Goal: Task Accomplishment & Management: Manage account settings

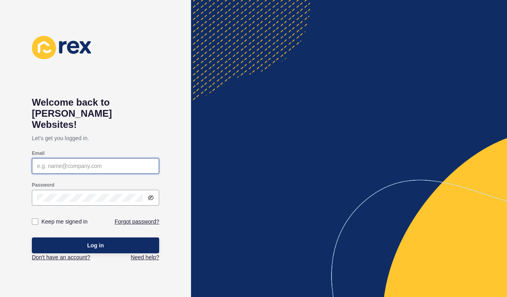
click at [79, 162] on input "Email" at bounding box center [95, 166] width 117 height 8
type input "[EMAIL_ADDRESS][DOMAIN_NAME]"
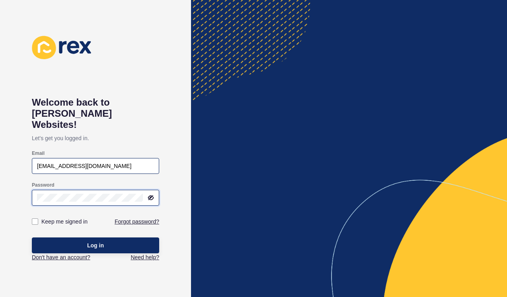
click at [32, 238] on button "Log in" at bounding box center [95, 246] width 127 height 16
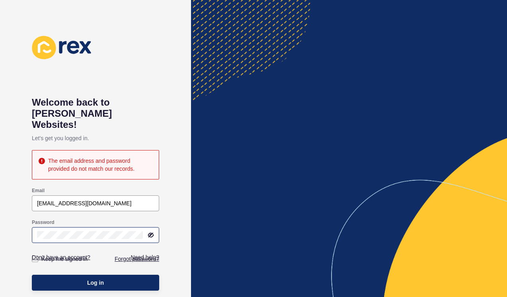
click at [151, 232] on icon at bounding box center [151, 235] width 6 height 6
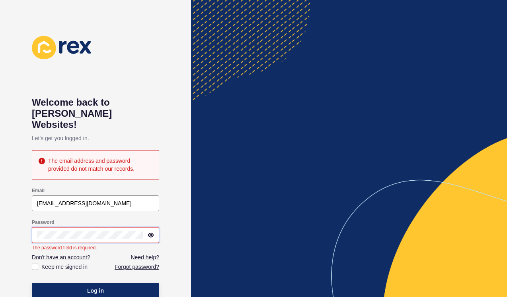
click at [32, 283] on button "Log in" at bounding box center [95, 291] width 127 height 16
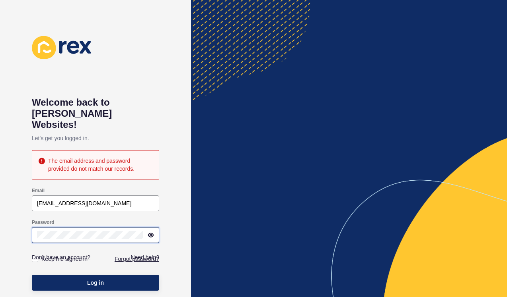
click at [29, 225] on div "Welcome back to [PERSON_NAME] Websites! Let's get you logged in. The email addr…" at bounding box center [95, 148] width 191 height 297
click at [175, 129] on div "Welcome back to [PERSON_NAME] Websites! Let's get you logged in. The email addr…" at bounding box center [95, 148] width 191 height 297
click at [130, 255] on link "Forgot password?" at bounding box center [137, 259] width 45 height 8
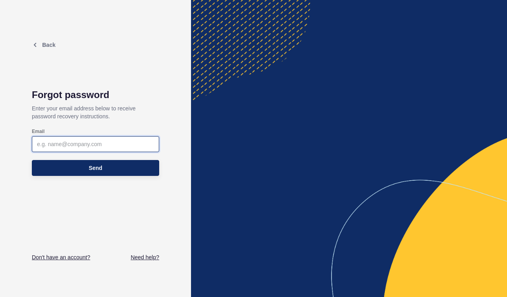
click at [114, 143] on input "Email" at bounding box center [95, 144] width 117 height 8
type input "[EMAIL_ADDRESS][DOMAIN_NAME]"
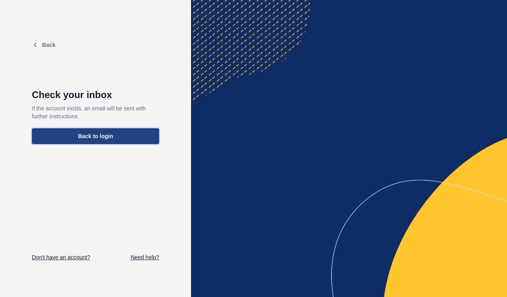
click at [115, 139] on button "Back to login" at bounding box center [95, 136] width 127 height 16
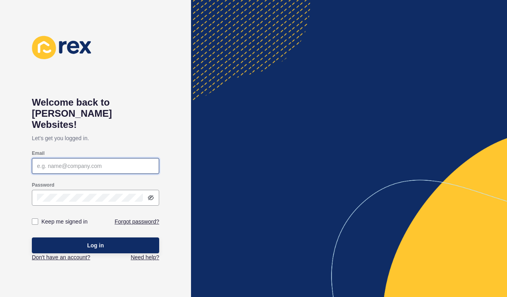
type input "[EMAIL_ADDRESS][DOMAIN_NAME]"
click at [129, 162] on input "[EMAIL_ADDRESS][DOMAIN_NAME]" at bounding box center [95, 166] width 117 height 8
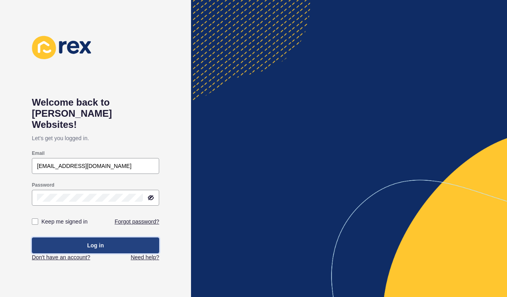
click at [111, 238] on button "Log in" at bounding box center [95, 246] width 127 height 16
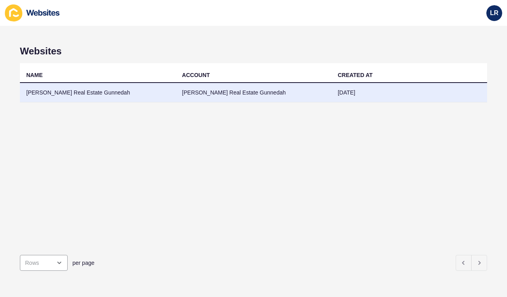
click at [103, 89] on td "[PERSON_NAME] Real Estate Gunnedah" at bounding box center [98, 92] width 156 height 19
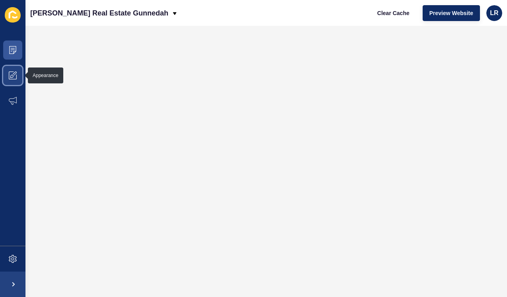
click at [14, 75] on icon at bounding box center [13, 76] width 8 height 8
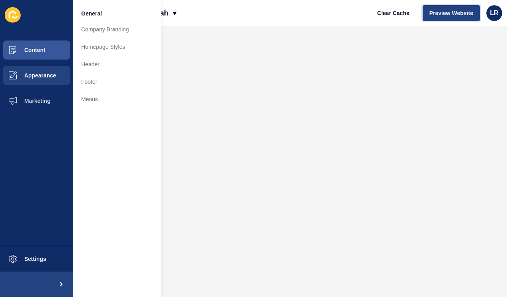
click at [457, 10] on span "Preview Website" at bounding box center [451, 13] width 44 height 8
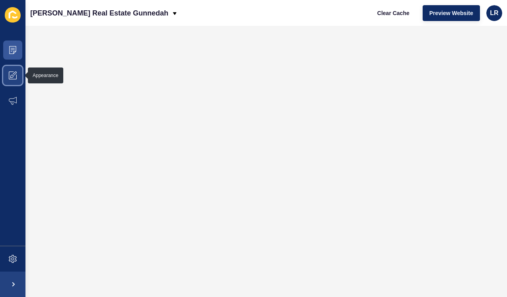
click at [14, 75] on icon at bounding box center [15, 74] width 4 height 4
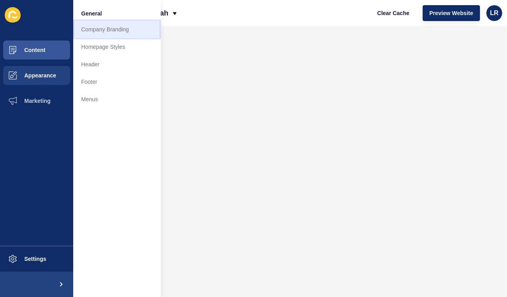
click at [111, 29] on link "Company Branding" at bounding box center [116, 29] width 87 height 17
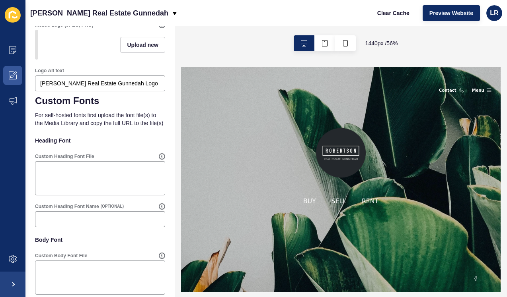
scroll to position [550, 0]
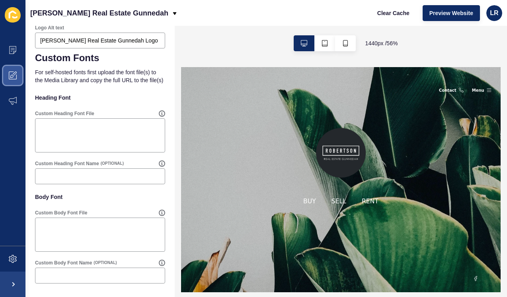
click at [16, 78] on icon at bounding box center [13, 76] width 8 height 8
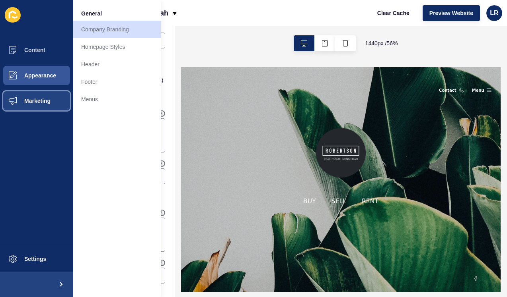
click at [37, 101] on span "Marketing" at bounding box center [25, 101] width 52 height 6
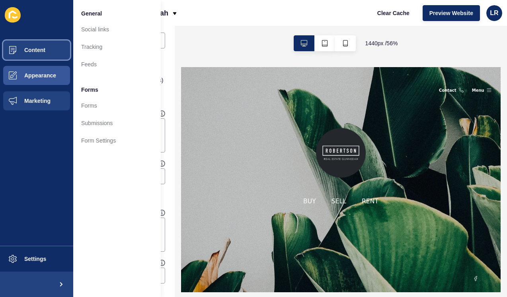
click at [45, 50] on button "Content" at bounding box center [36, 49] width 73 height 25
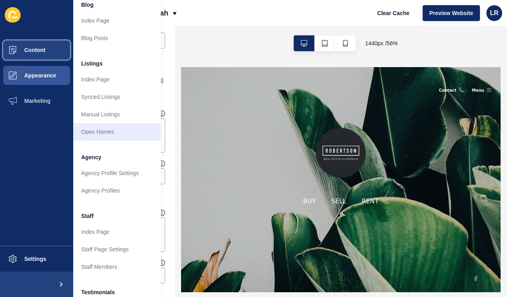
scroll to position [78, 0]
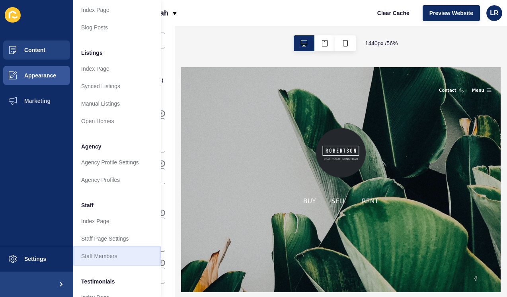
click at [111, 254] on link "Staff Members" at bounding box center [116, 256] width 87 height 17
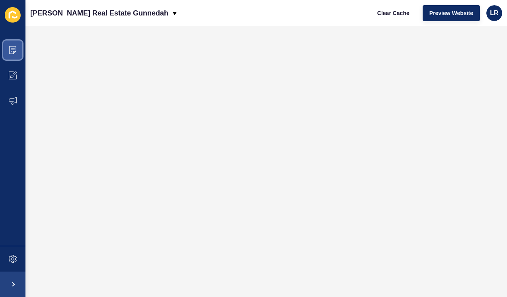
click at [16, 50] on icon at bounding box center [13, 50] width 8 height 8
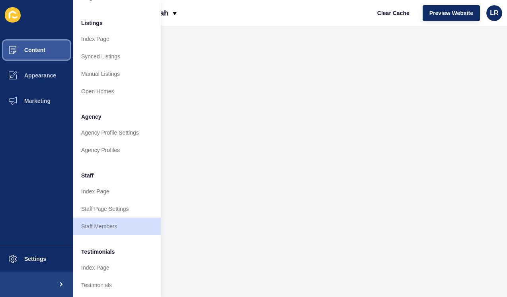
scroll to position [119, 0]
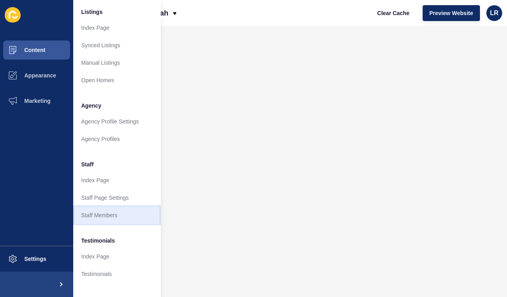
click at [114, 219] on link "Staff Members" at bounding box center [116, 215] width 87 height 17
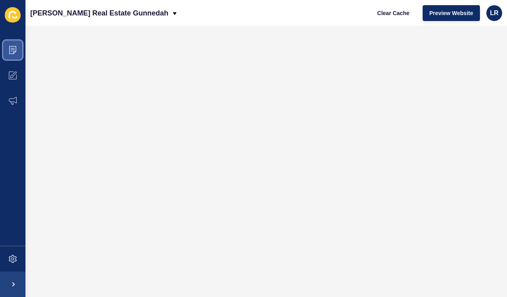
click at [12, 52] on icon at bounding box center [13, 50] width 8 height 8
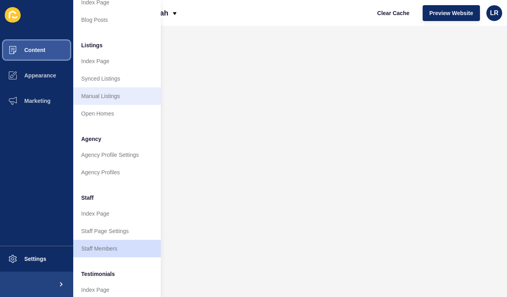
scroll to position [88, 0]
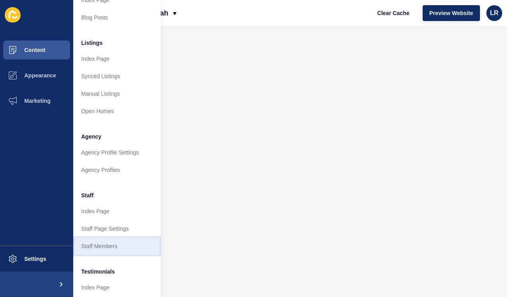
click at [105, 251] on link "Staff Members" at bounding box center [116, 246] width 87 height 17
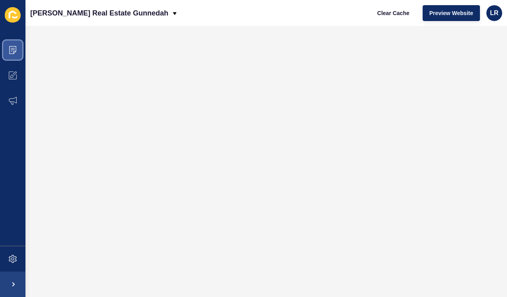
click at [16, 54] on span at bounding box center [12, 49] width 25 height 25
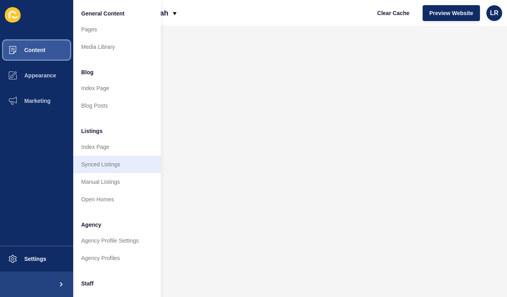
scroll to position [169, 0]
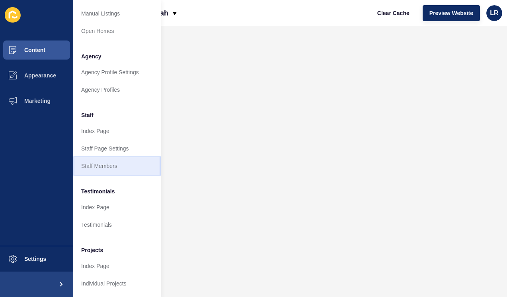
click at [108, 164] on link "Staff Members" at bounding box center [116, 165] width 87 height 17
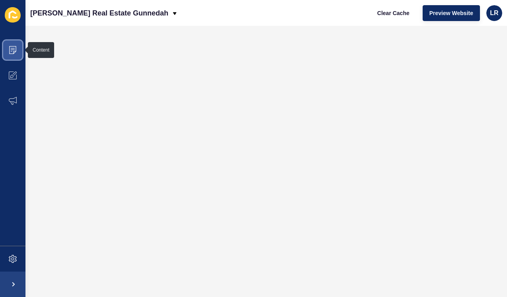
click at [17, 51] on span at bounding box center [12, 49] width 25 height 25
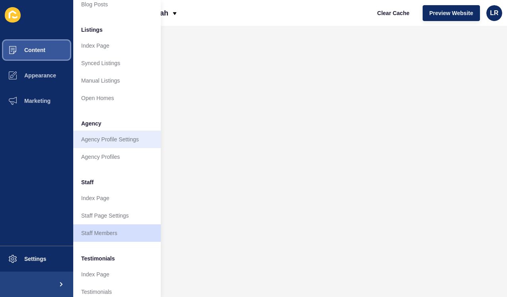
scroll to position [104, 0]
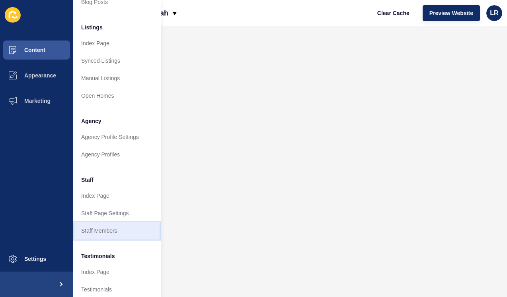
click at [111, 229] on link "Staff Members" at bounding box center [116, 230] width 87 height 17
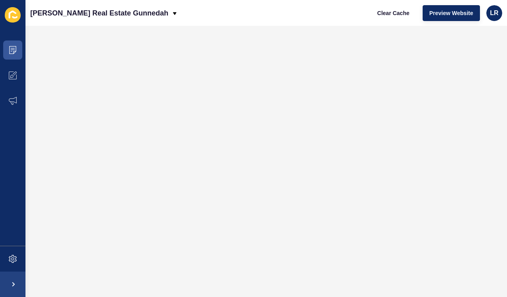
scroll to position [0, 0]
click at [11, 56] on span at bounding box center [12, 49] width 25 height 25
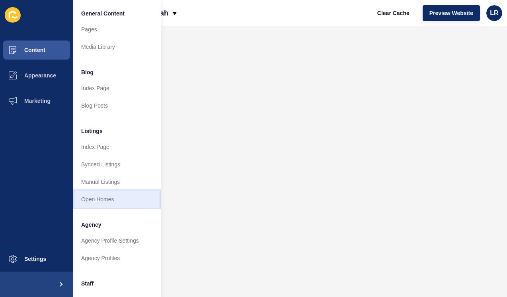
click at [118, 197] on link "Open Homes" at bounding box center [116, 199] width 87 height 17
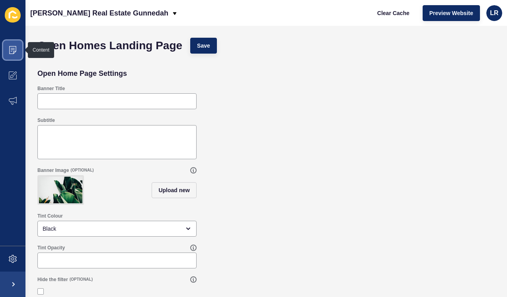
click at [19, 53] on span at bounding box center [12, 49] width 25 height 25
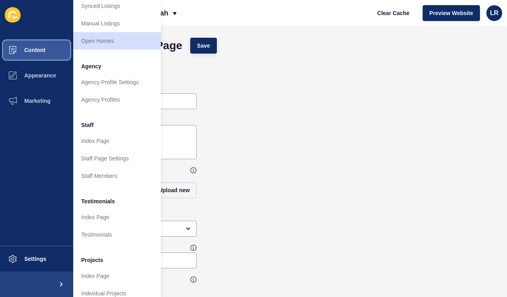
scroll to position [169, 0]
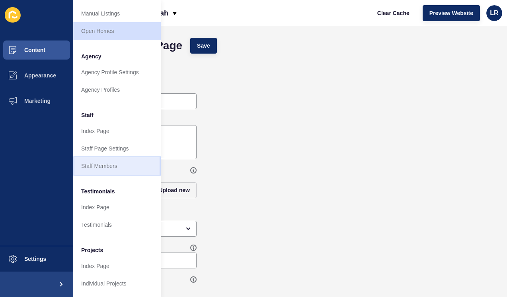
click at [109, 168] on link "Staff Members" at bounding box center [116, 165] width 87 height 17
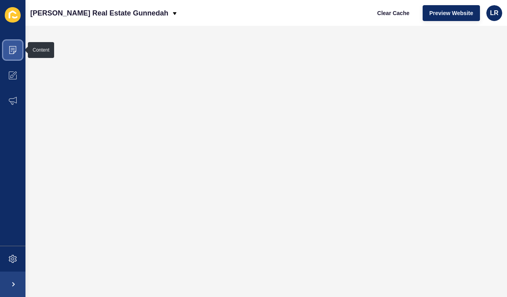
click at [15, 45] on span at bounding box center [12, 49] width 25 height 25
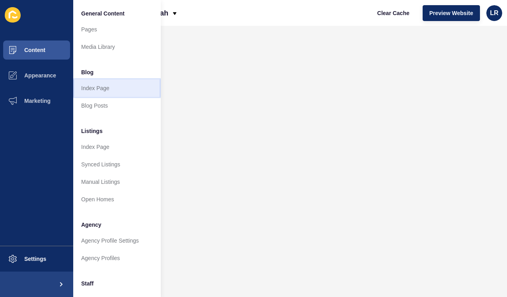
click at [120, 88] on link "Index Page" at bounding box center [116, 88] width 87 height 17
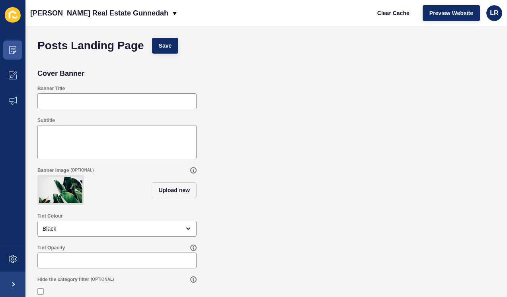
scroll to position [6, 0]
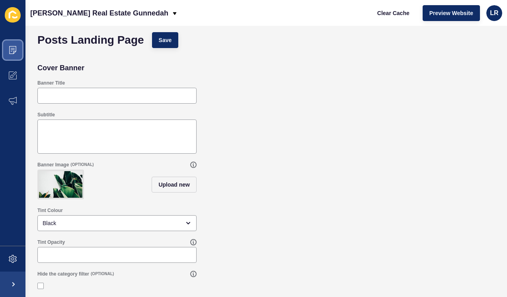
click at [13, 49] on icon at bounding box center [13, 50] width 8 height 8
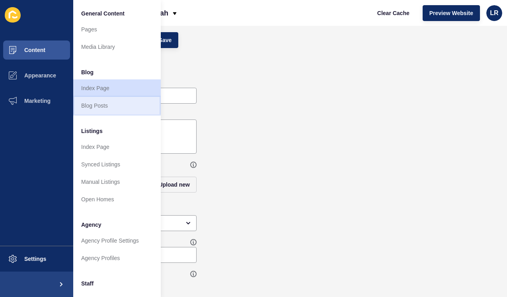
click at [100, 110] on link "Blog Posts" at bounding box center [116, 105] width 87 height 17
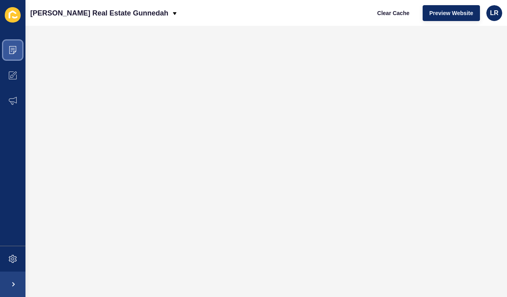
click at [17, 51] on span at bounding box center [12, 49] width 25 height 25
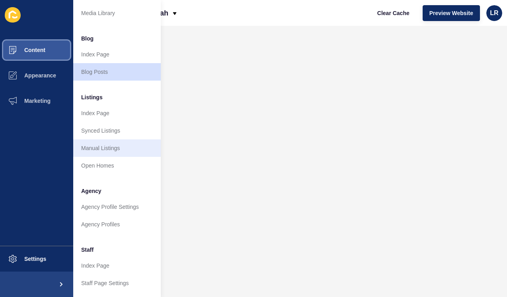
scroll to position [38, 0]
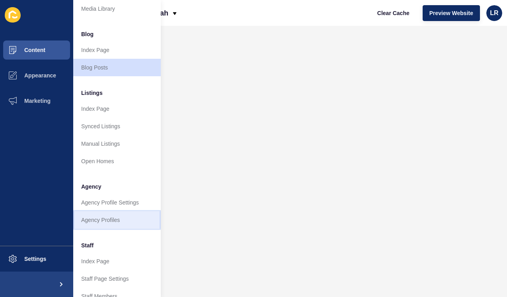
click at [110, 218] on link "Agency Profiles" at bounding box center [116, 220] width 87 height 17
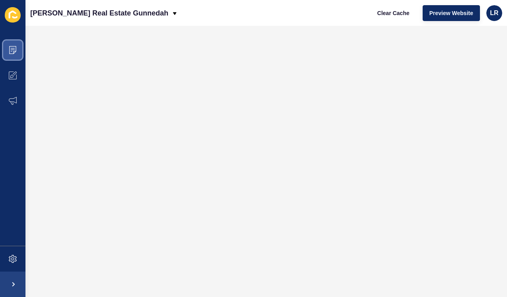
click at [10, 58] on span at bounding box center [12, 49] width 25 height 25
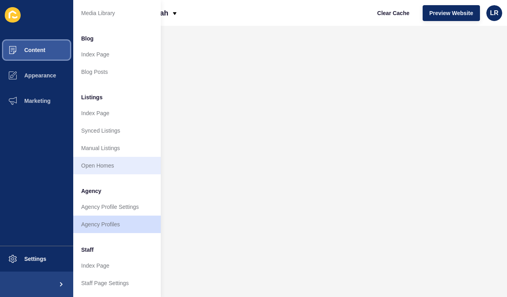
scroll to position [33, 0]
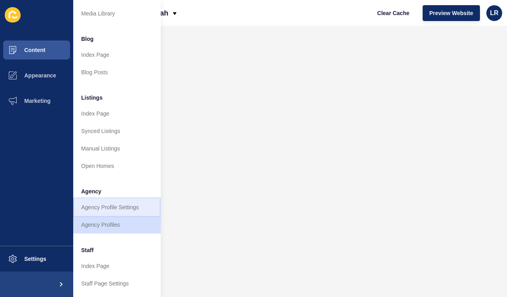
click at [108, 207] on link "Agency Profile Settings" at bounding box center [116, 207] width 87 height 17
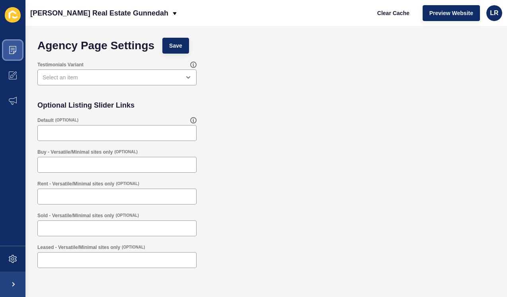
click at [14, 49] on icon at bounding box center [13, 50] width 8 height 8
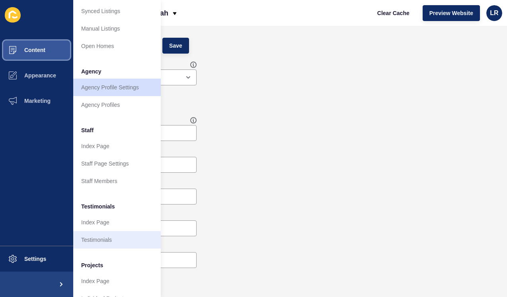
scroll to position [169, 0]
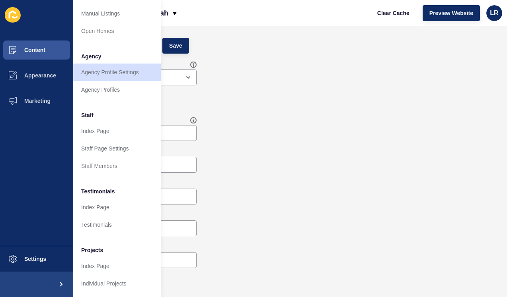
click at [344, 124] on div "Default (OPTIONAL)" at bounding box center [265, 129] width 465 height 32
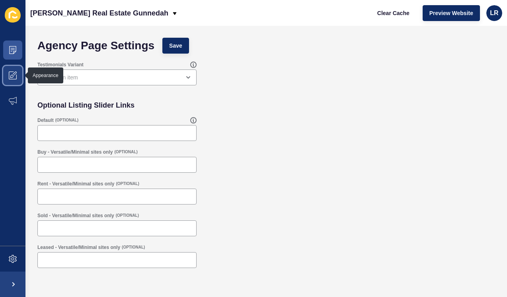
click at [14, 77] on icon at bounding box center [13, 76] width 8 height 8
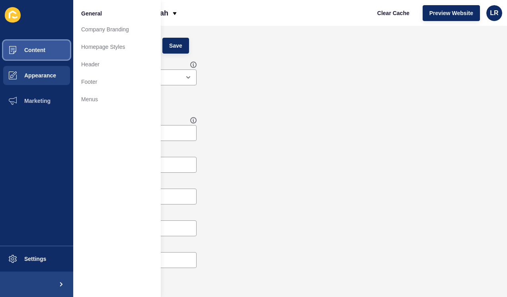
click at [25, 51] on span "Content" at bounding box center [22, 50] width 47 height 6
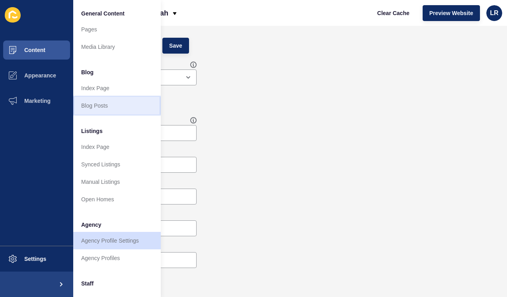
click at [98, 107] on link "Blog Posts" at bounding box center [116, 105] width 87 height 17
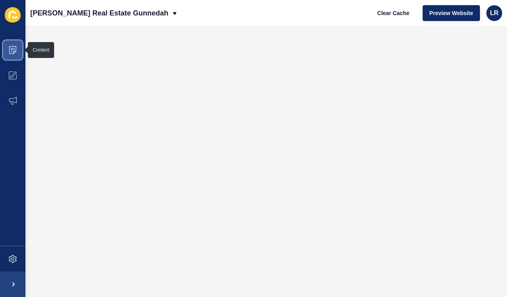
click at [12, 49] on icon at bounding box center [13, 50] width 8 height 8
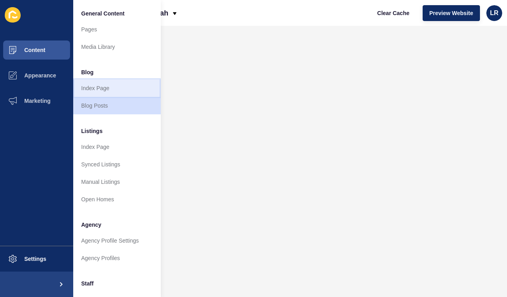
click at [103, 90] on link "Index Page" at bounding box center [116, 88] width 87 height 17
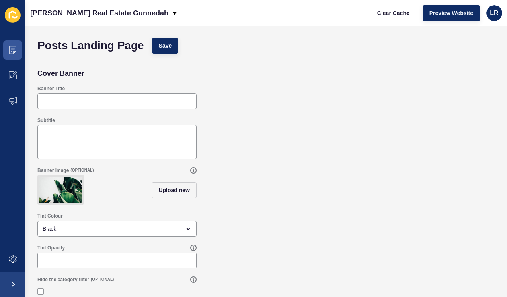
scroll to position [6, 0]
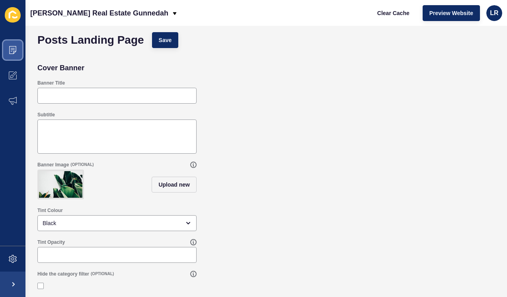
click at [6, 45] on span at bounding box center [12, 49] width 25 height 25
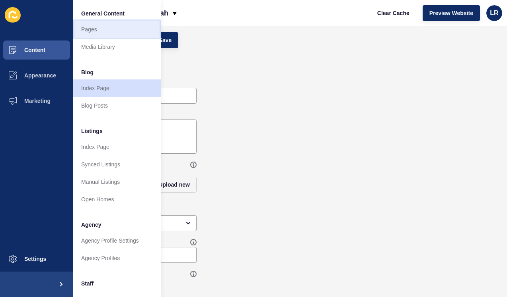
click at [107, 30] on link "Pages" at bounding box center [116, 29] width 87 height 17
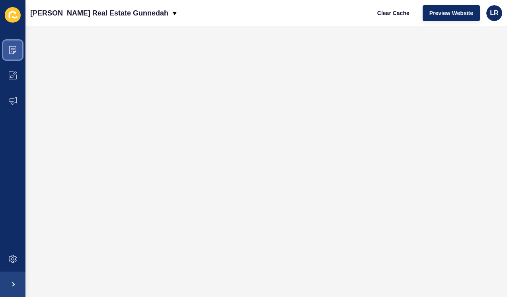
click at [14, 48] on icon at bounding box center [13, 50] width 8 height 8
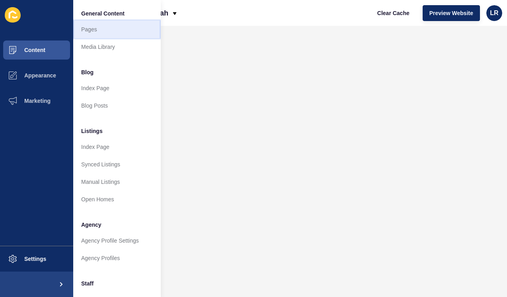
click at [111, 33] on link "Pages" at bounding box center [116, 29] width 87 height 17
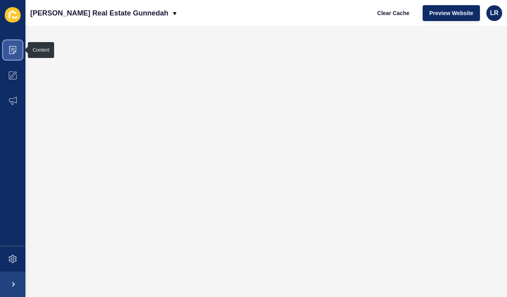
click at [13, 50] on icon at bounding box center [13, 50] width 4 height 0
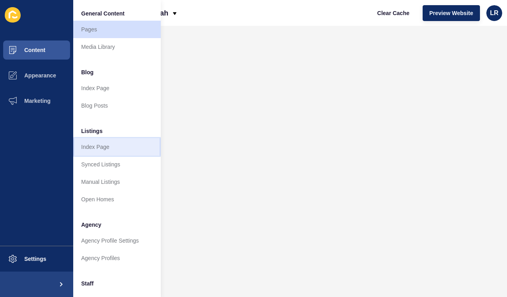
click at [112, 147] on link "Index Page" at bounding box center [116, 146] width 87 height 17
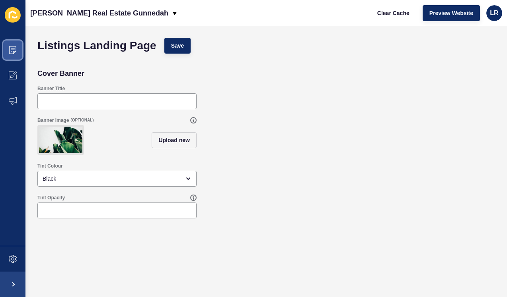
click at [18, 49] on span at bounding box center [12, 49] width 25 height 25
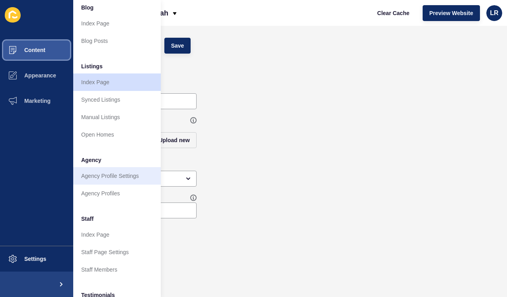
scroll to position [68, 0]
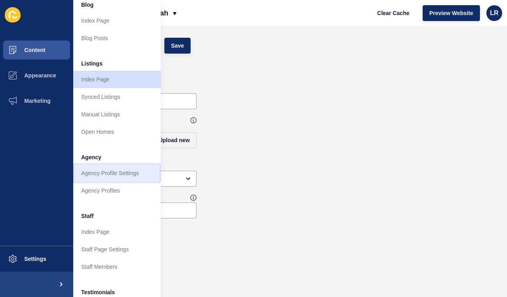
click at [124, 176] on link "Agency Profile Settings" at bounding box center [116, 173] width 87 height 17
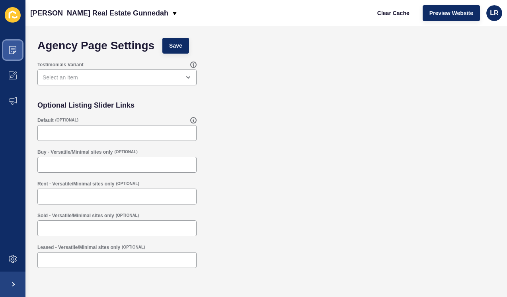
click at [15, 47] on icon at bounding box center [13, 50] width 8 height 8
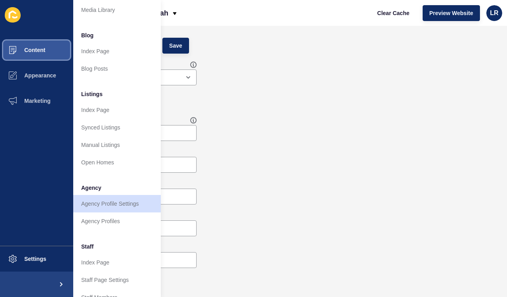
scroll to position [50, 0]
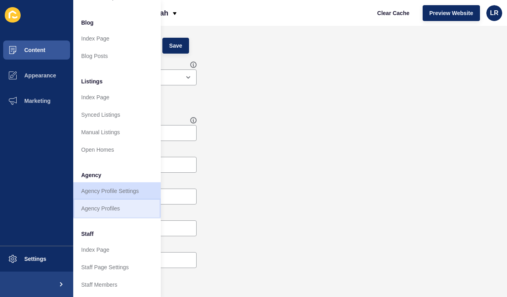
click at [118, 206] on link "Agency Profiles" at bounding box center [116, 208] width 87 height 17
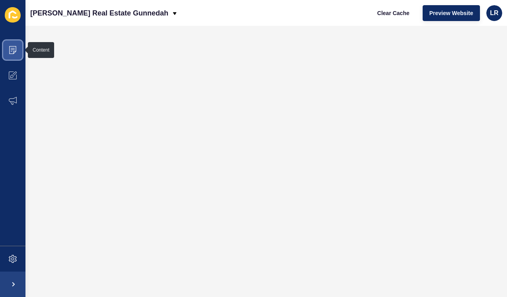
click at [16, 46] on icon at bounding box center [12, 50] width 7 height 8
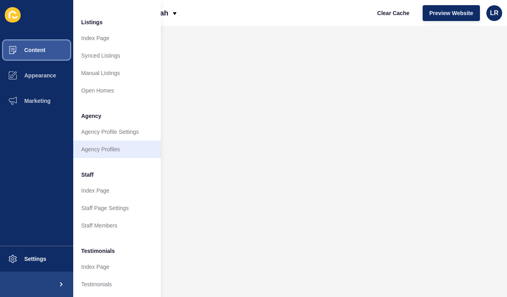
scroll to position [110, 0]
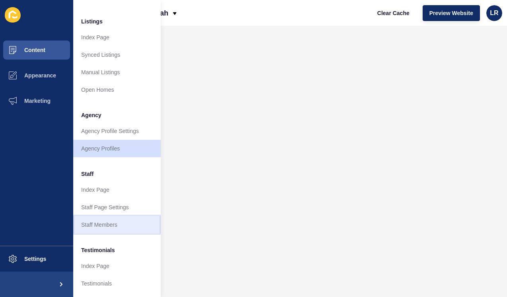
click at [111, 225] on link "Staff Members" at bounding box center [116, 224] width 87 height 17
